Goal: Information Seeking & Learning: Stay updated

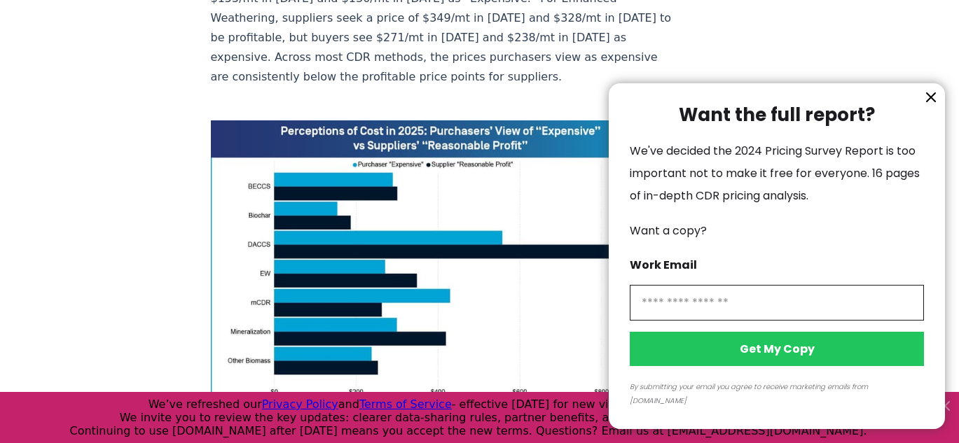
scroll to position [693, 0]
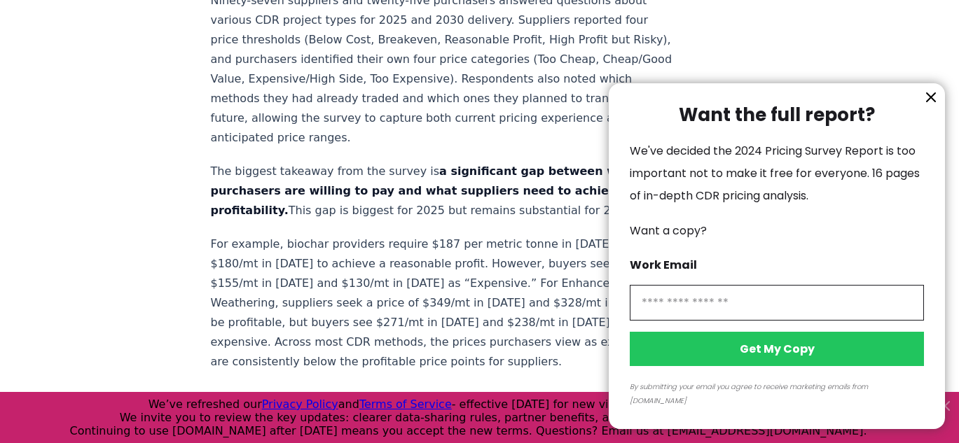
click at [930, 106] on icon "information" at bounding box center [931, 97] width 17 height 17
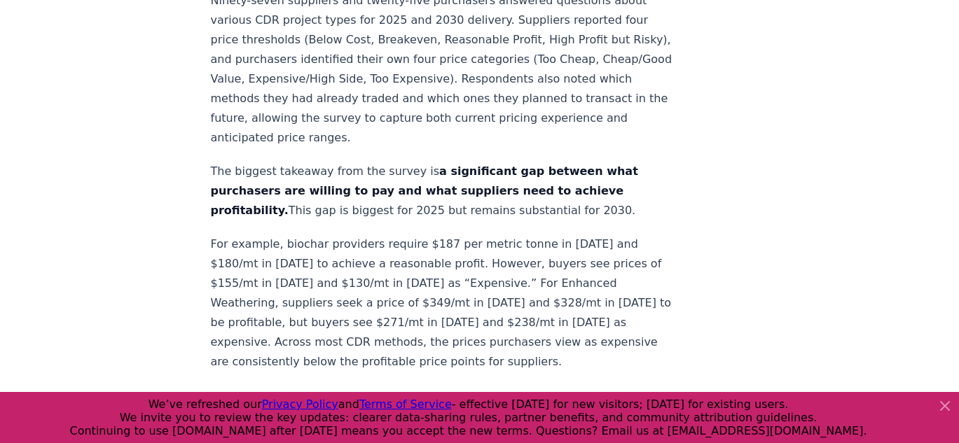
scroll to position [1410, 0]
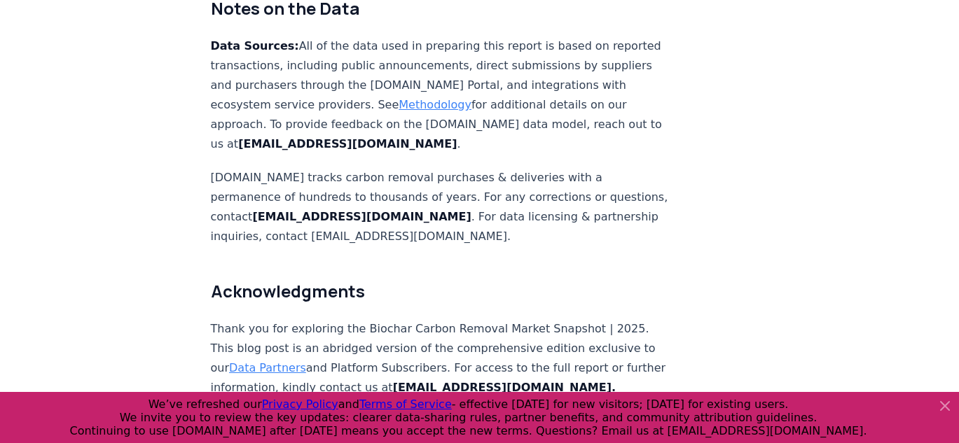
scroll to position [9363, 0]
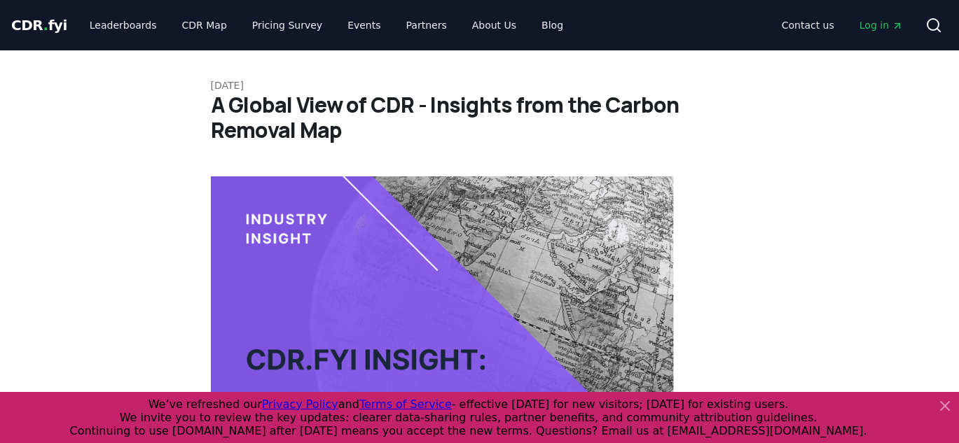
scroll to position [3440, 0]
